Goal: Task Accomplishment & Management: Complete application form

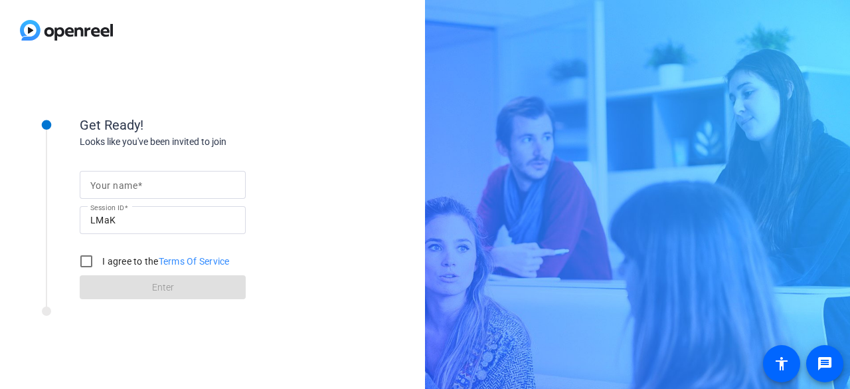
click at [182, 130] on input "Your name" at bounding box center [162, 185] width 145 height 16
type input "[PERSON_NAME]"
click at [87, 130] on input "I agree to the Terms Of Service" at bounding box center [86, 261] width 27 height 27
checkbox input "true"
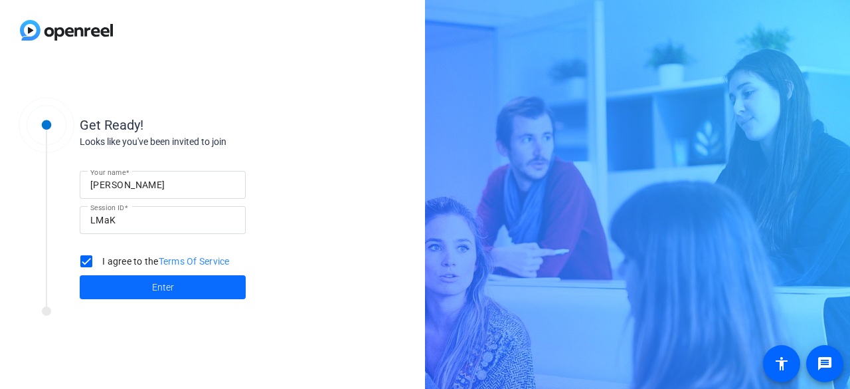
click at [147, 130] on span at bounding box center [163, 287] width 166 height 32
